Goal: Book appointment/travel/reservation

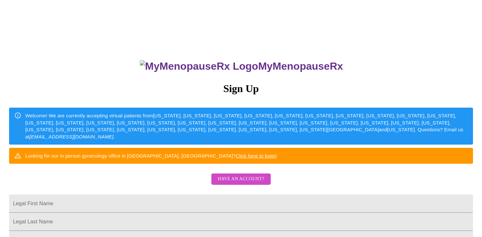
click at [122, 153] on div "MyMenopauseRx Sign Up Welcome! We are currently accepting virtual patients from…" at bounding box center [241, 145] width 477 height 285
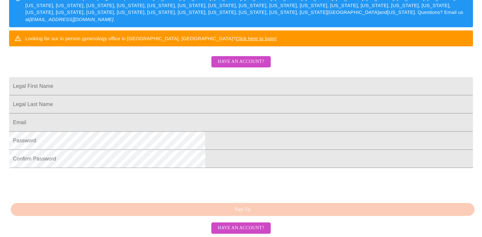
scroll to position [154, 0]
click at [240, 58] on span "Have an account?" at bounding box center [241, 62] width 46 height 8
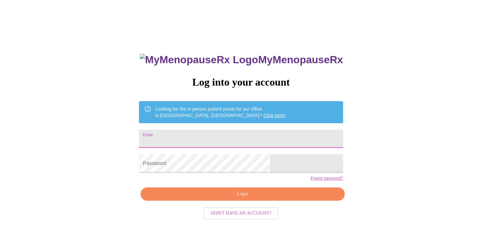
click at [213, 134] on input "Email" at bounding box center [241, 139] width 204 height 18
type input "[EMAIL_ADDRESS][DOMAIN_NAME]"
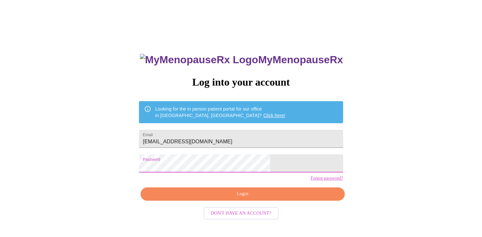
click at [235, 198] on span "Login" at bounding box center [242, 194] width 189 height 8
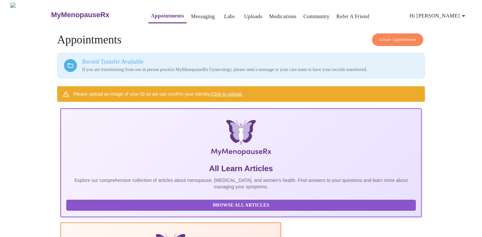
click at [395, 36] on span "Create Appointment" at bounding box center [398, 39] width 36 height 7
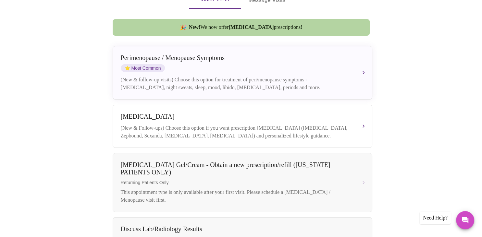
scroll to position [135, 0]
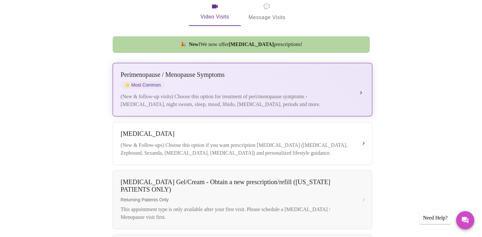
click at [353, 83] on div "[MEDICAL_DATA] / Menopause Symptoms ⭐ Most Common (New & follow-up visits) Choo…" at bounding box center [243, 89] width 244 height 37
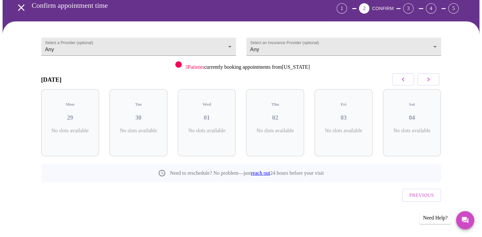
scroll to position [17, 0]
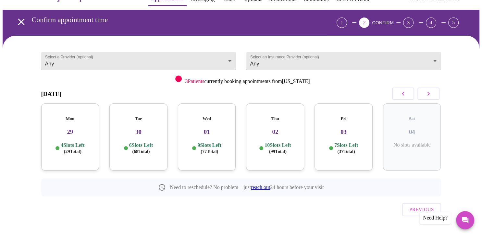
click at [150, 77] on div "3 Patients currently booking appointments from [US_STATE]" at bounding box center [241, 78] width 400 height 11
click at [431, 94] on icon "button" at bounding box center [429, 94] width 8 height 8
click at [272, 129] on h3 "13" at bounding box center [275, 132] width 48 height 7
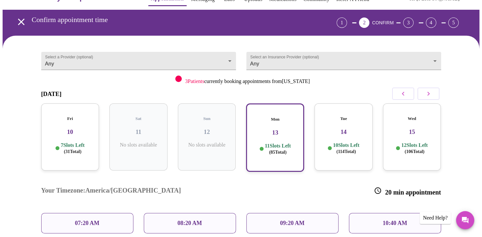
click at [32, 188] on div "Select a Provider (optional) Any Any Select an Insurance Provider (optional) An…" at bounding box center [241, 205] width 477 height 338
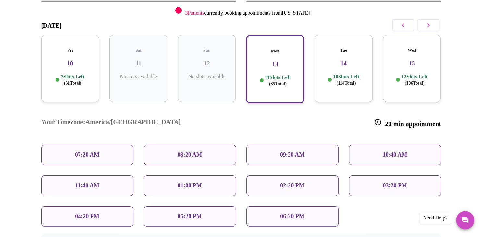
scroll to position [103, 0]
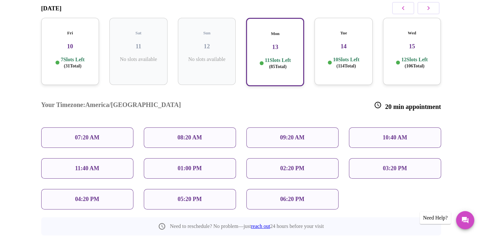
click at [32, 188] on div "Select a Provider (optional) Any Any Select an Insurance Provider (optional) An…" at bounding box center [241, 119] width 477 height 338
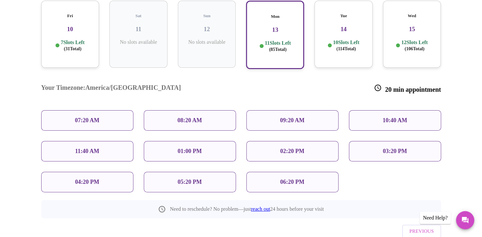
click at [36, 108] on div "07:20 AM" at bounding box center [87, 120] width 103 height 31
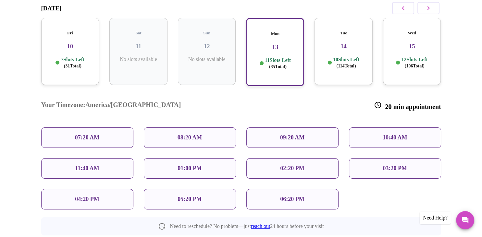
click at [292, 165] on p "02:20 PM" at bounding box center [292, 168] width 24 height 7
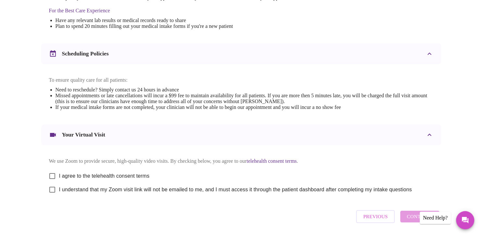
scroll to position [235, 0]
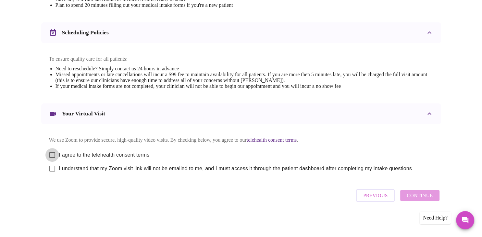
click at [52, 154] on input "I agree to the telehealth consent terms" at bounding box center [52, 155] width 14 height 14
checkbox input "true"
click at [53, 168] on input "I understand that my Zoom visit link will not be emailed to me, and I must acce…" at bounding box center [52, 169] width 14 height 14
checkbox input "true"
click at [412, 198] on span "Continue" at bounding box center [420, 196] width 26 height 8
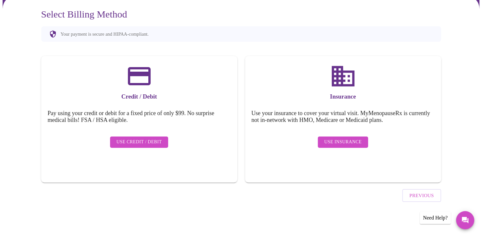
scroll to position [39, 0]
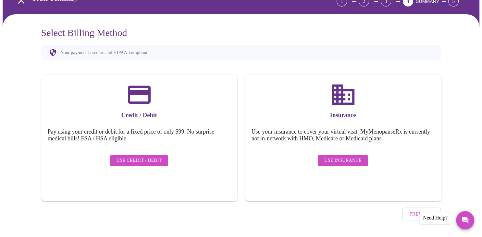
click at [445, 99] on div "Select Billing Method Your payment is secure and HIPAA-compliant. Credit / Debi…" at bounding box center [241, 133] width 416 height 213
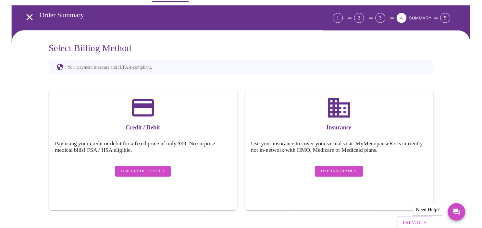
scroll to position [0, 0]
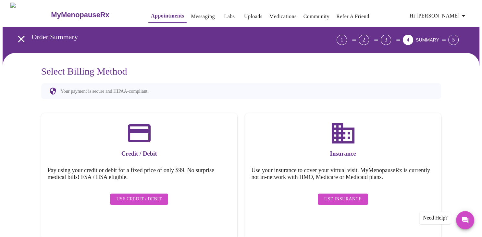
click at [452, 15] on span "Hi [PERSON_NAME]" at bounding box center [439, 15] width 58 height 9
click at [457, 48] on li "Log out" at bounding box center [454, 49] width 30 height 12
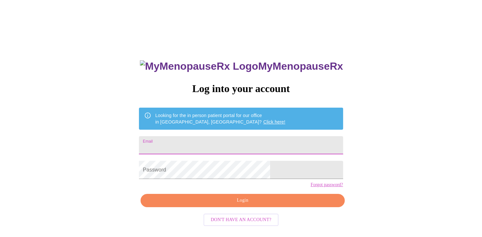
click at [195, 140] on input "Email" at bounding box center [241, 145] width 204 height 18
type input "l"
type input "j"
